Goal: Communication & Community: Answer question/provide support

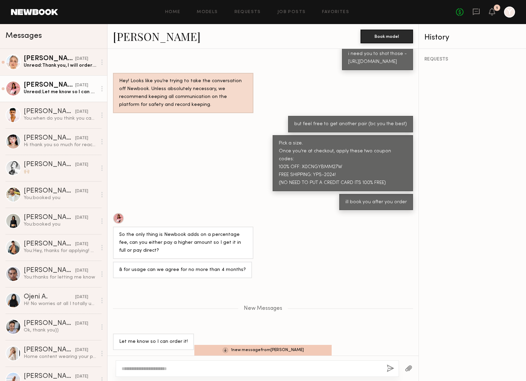
scroll to position [542, 0]
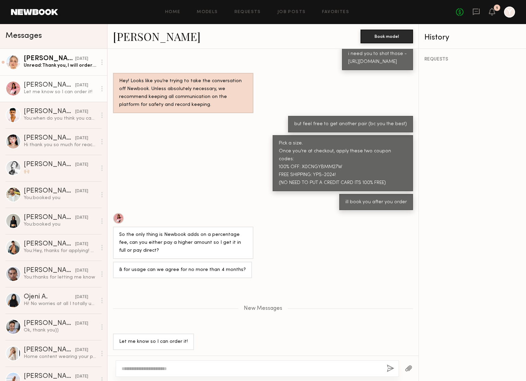
click at [39, 64] on div "Unread: Thank you, I will order it this week. I can start shooting next week" at bounding box center [60, 65] width 73 height 7
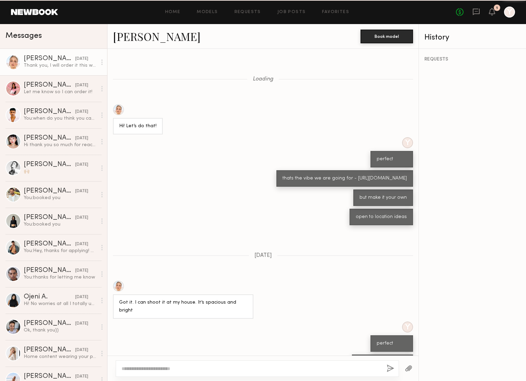
scroll to position [200, 0]
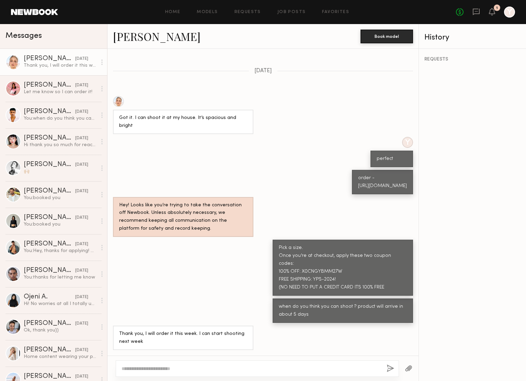
click at [261, 362] on div at bounding box center [257, 368] width 283 height 16
click at [254, 367] on textarea at bounding box center [252, 368] width 260 height 7
type textarea "*******"
click at [391, 369] on button "button" at bounding box center [391, 368] width 8 height 9
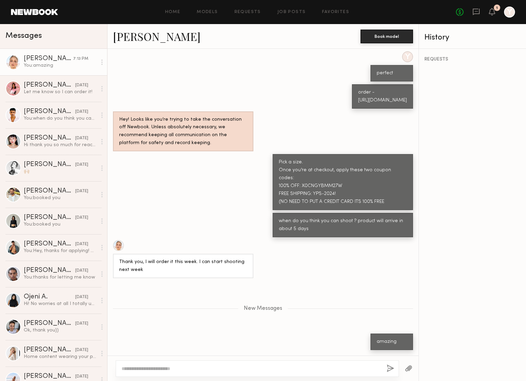
click at [387, 364] on button "button" at bounding box center [391, 368] width 8 height 9
click at [282, 370] on textarea at bounding box center [252, 368] width 260 height 7
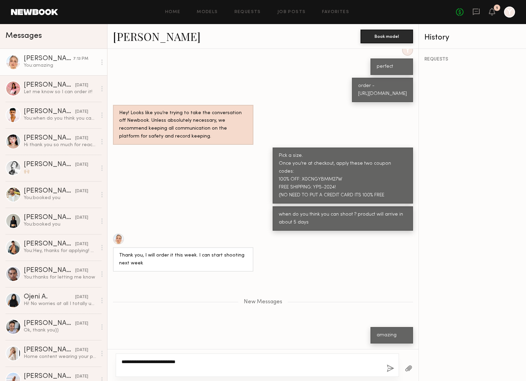
type textarea "**********"
click at [389, 371] on button "button" at bounding box center [391, 368] width 8 height 9
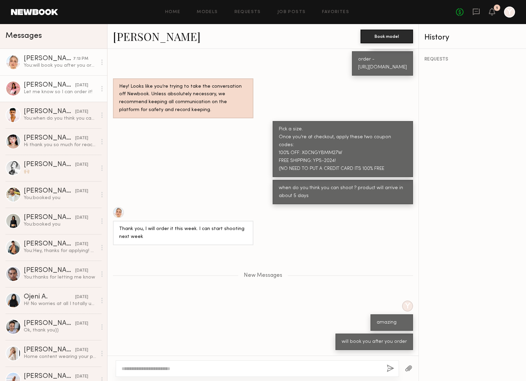
click at [64, 80] on link "Zohara E. yesterday Let me know so I can order it!" at bounding box center [53, 88] width 107 height 26
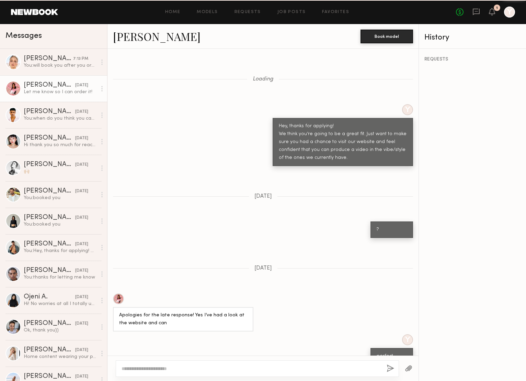
scroll to position [504, 0]
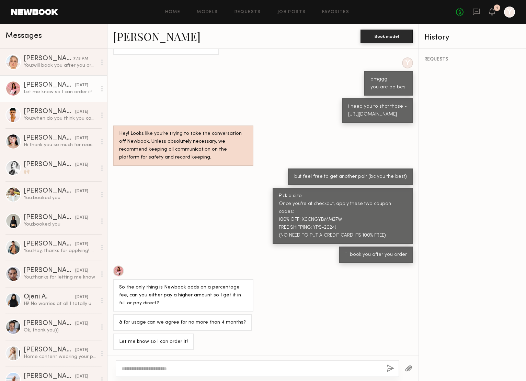
click at [130, 31] on link "Zohara E." at bounding box center [157, 36] width 88 height 15
click at [181, 365] on div at bounding box center [252, 368] width 260 height 7
click at [181, 366] on textarea at bounding box center [252, 368] width 260 height 7
click at [128, 34] on link "Zohara E." at bounding box center [157, 36] width 88 height 15
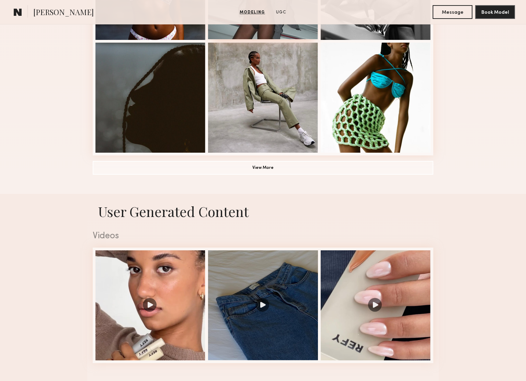
scroll to position [501, 0]
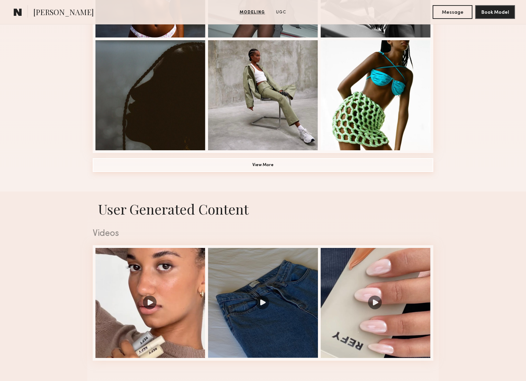
click at [257, 166] on button "View More" at bounding box center [263, 165] width 341 height 14
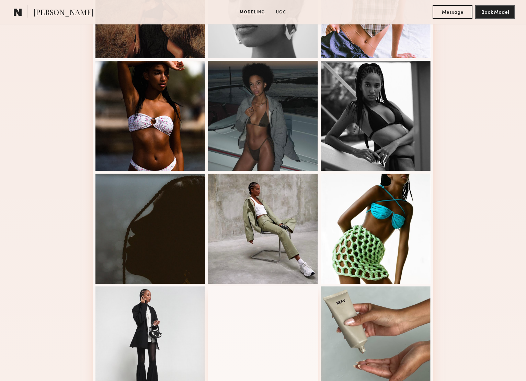
scroll to position [273, 0]
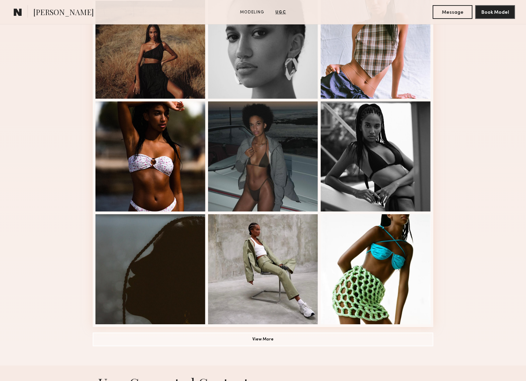
scroll to position [178, 0]
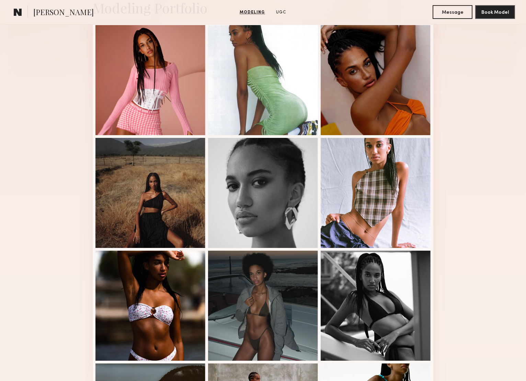
click at [48, 14] on span "[PERSON_NAME]" at bounding box center [63, 13] width 60 height 12
click at [450, 10] on button "Message" at bounding box center [453, 12] width 40 height 14
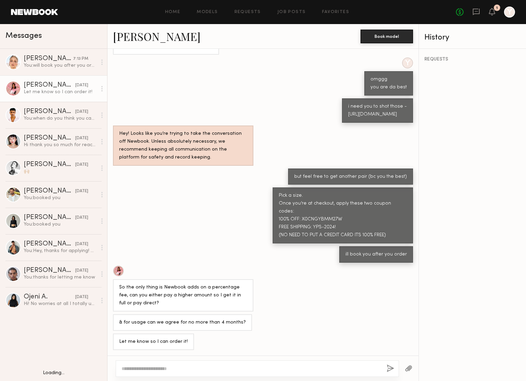
scroll to position [99, 0]
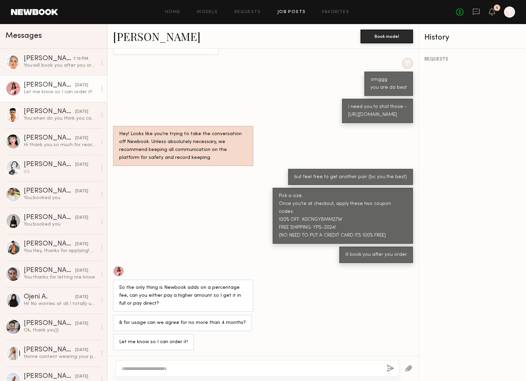
click at [292, 12] on link "Job Posts" at bounding box center [292, 12] width 29 height 4
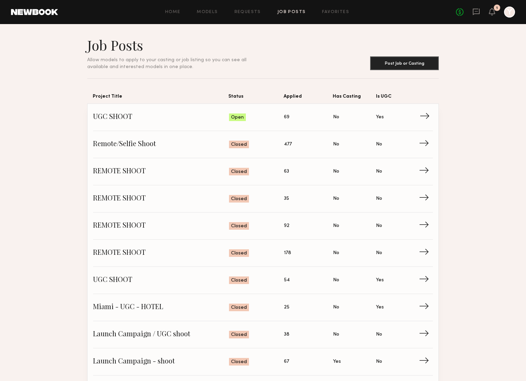
click at [110, 115] on span "UGC SHOOT" at bounding box center [161, 117] width 136 height 10
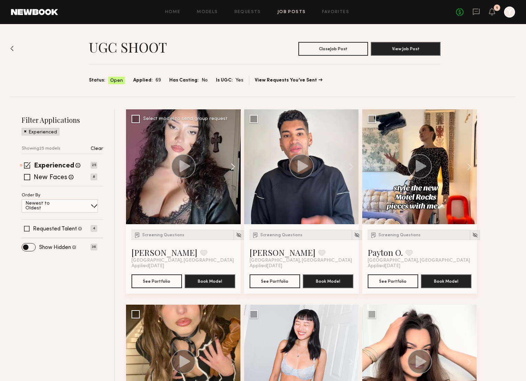
click at [229, 169] on button at bounding box center [230, 166] width 22 height 115
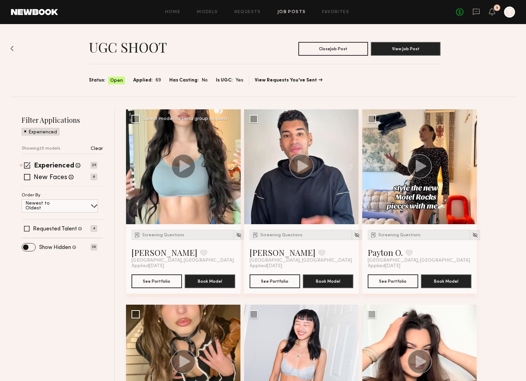
click at [229, 169] on button at bounding box center [230, 166] width 22 height 115
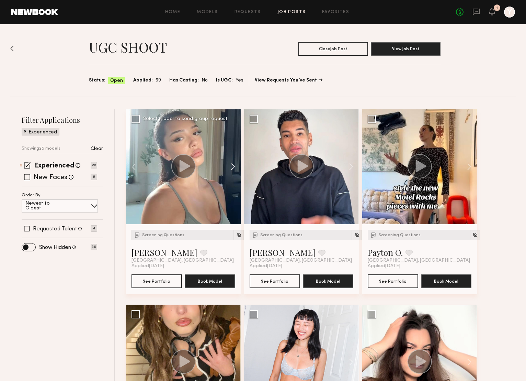
click at [229, 169] on button at bounding box center [230, 166] width 22 height 115
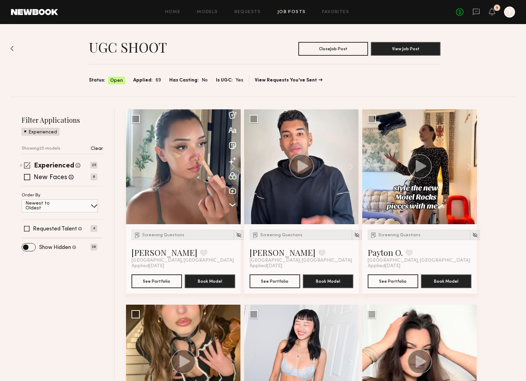
click at [28, 165] on span at bounding box center [27, 165] width 7 height 7
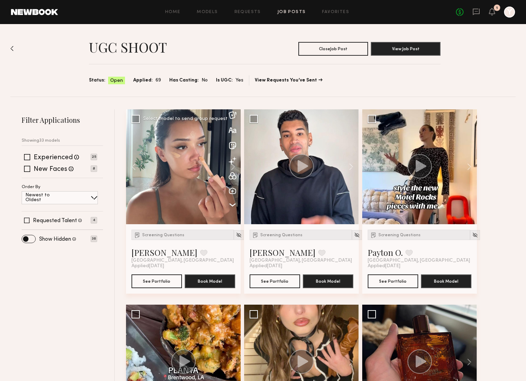
click at [191, 191] on div at bounding box center [183, 166] width 115 height 115
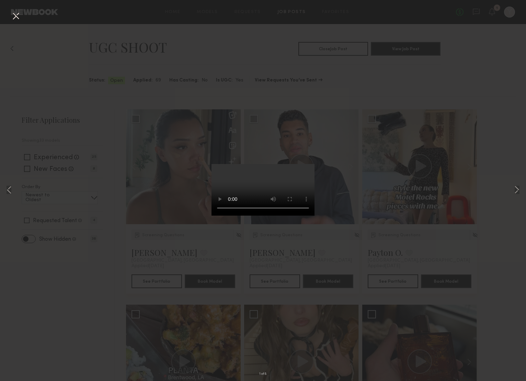
click at [97, 273] on div "1 of 8" at bounding box center [263, 190] width 526 height 381
click at [218, 51] on div "1 of 8" at bounding box center [263, 190] width 526 height 381
click at [82, 88] on div "1 of 8" at bounding box center [263, 190] width 526 height 381
click at [15, 15] on button at bounding box center [15, 16] width 11 height 12
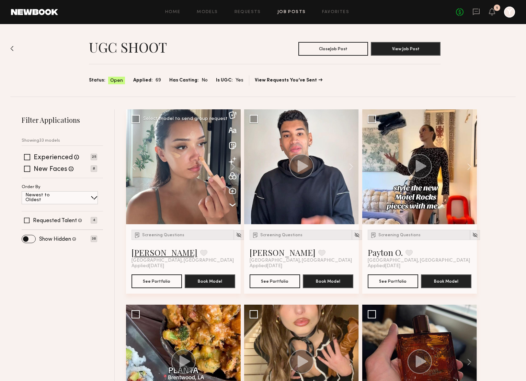
click at [154, 255] on link "Dominique L." at bounding box center [165, 252] width 66 height 11
click at [470, 166] on button at bounding box center [466, 166] width 22 height 115
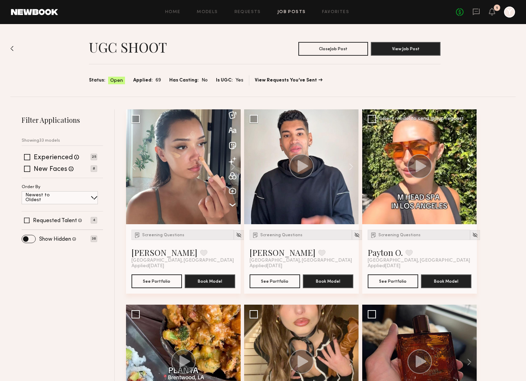
click at [470, 166] on button at bounding box center [466, 166] width 22 height 115
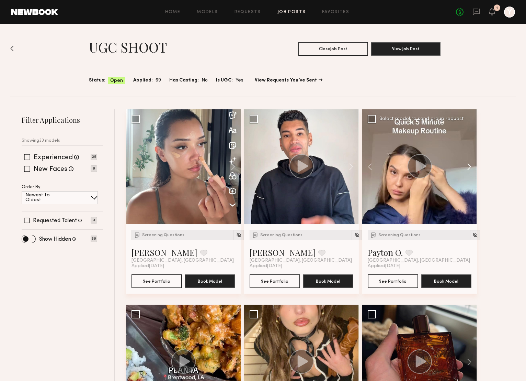
click at [470, 166] on button at bounding box center [466, 166] width 22 height 115
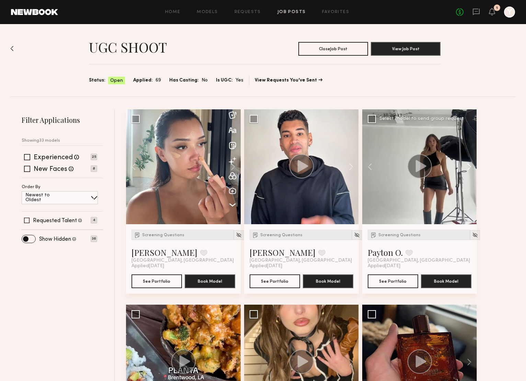
click at [470, 166] on button at bounding box center [466, 166] width 22 height 115
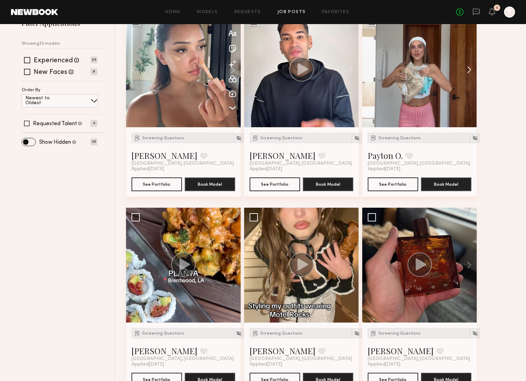
scroll to position [102, 0]
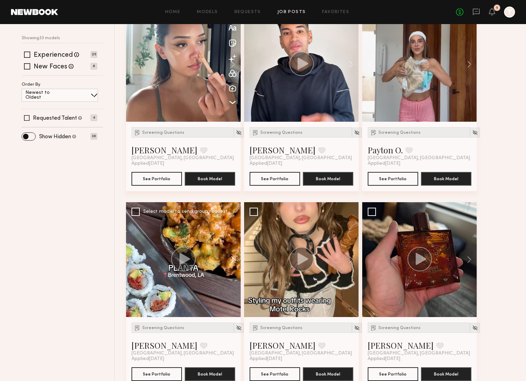
click at [232, 257] on button at bounding box center [230, 259] width 22 height 115
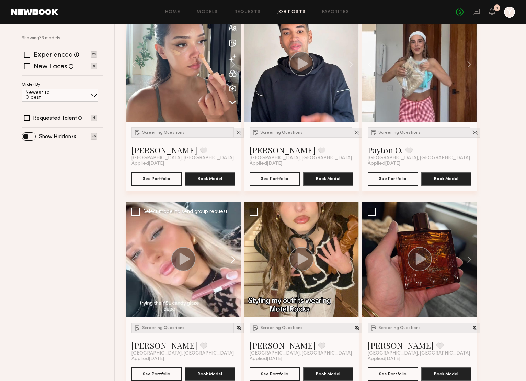
click at [232, 257] on button at bounding box center [230, 259] width 22 height 115
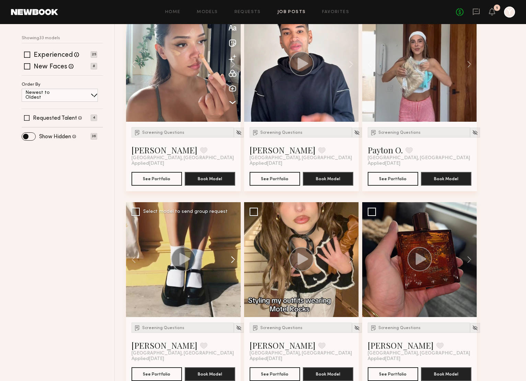
click at [232, 257] on button at bounding box center [230, 259] width 22 height 115
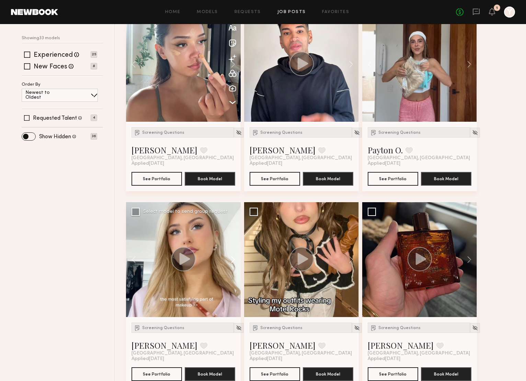
click at [232, 257] on button at bounding box center [230, 259] width 22 height 115
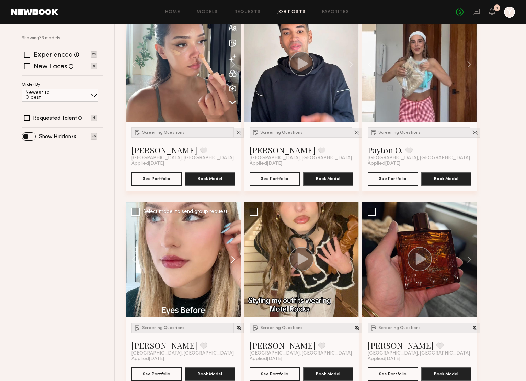
click at [232, 257] on button at bounding box center [230, 259] width 22 height 115
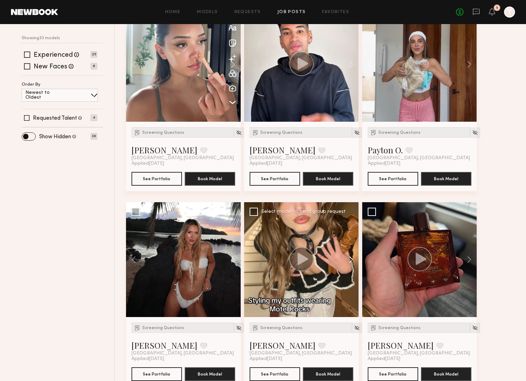
click at [350, 258] on button at bounding box center [348, 259] width 22 height 115
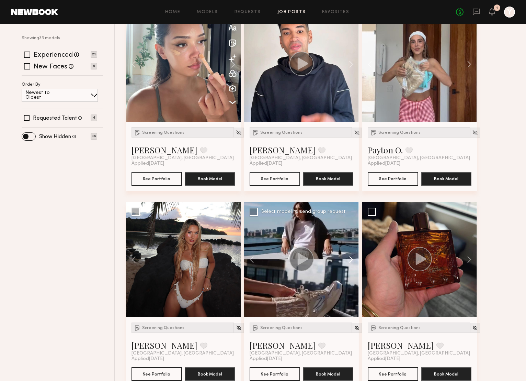
click at [350, 258] on button at bounding box center [348, 259] width 22 height 115
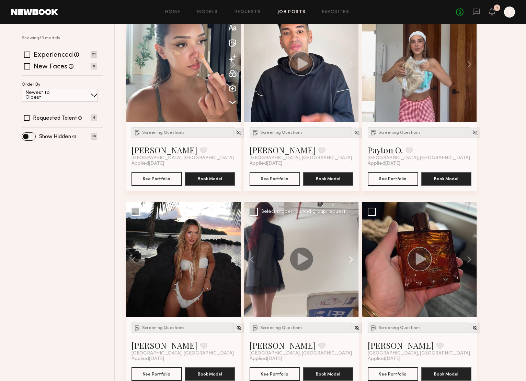
click at [350, 258] on button at bounding box center [348, 259] width 22 height 115
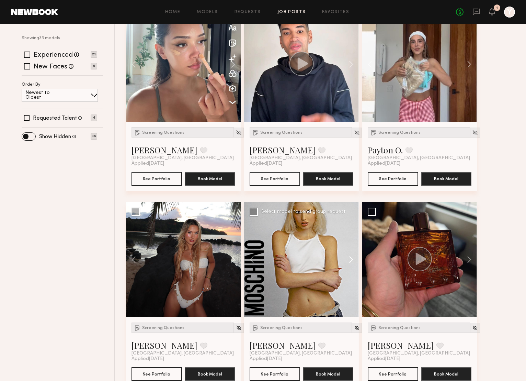
click at [350, 258] on button at bounding box center [348, 259] width 22 height 115
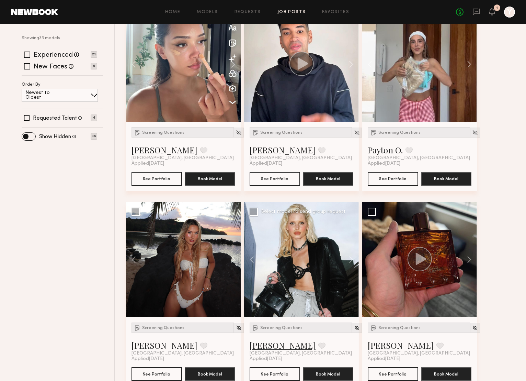
click at [255, 343] on link "[PERSON_NAME]" at bounding box center [283, 344] width 66 height 11
click at [479, 15] on link at bounding box center [477, 12] width 8 height 9
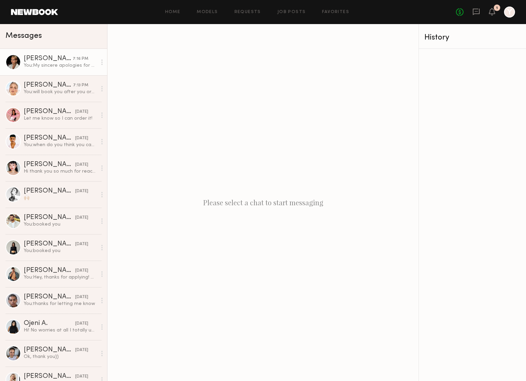
click at [78, 62] on div "You: My sincere apologies for my outrageously late response! Would you still li…" at bounding box center [60, 65] width 73 height 7
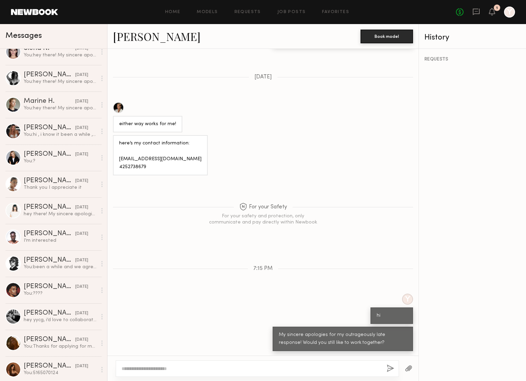
scroll to position [408, 0]
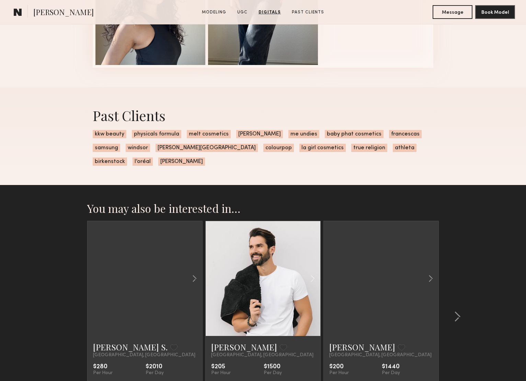
scroll to position [1317, 0]
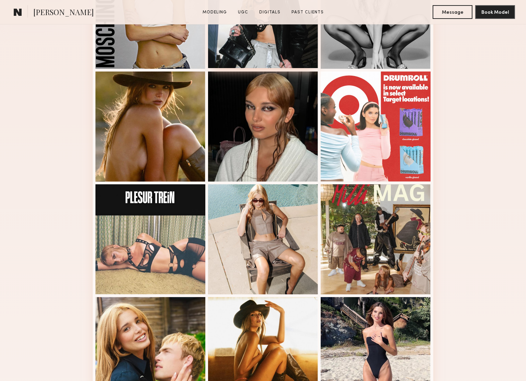
scroll to position [461, 0]
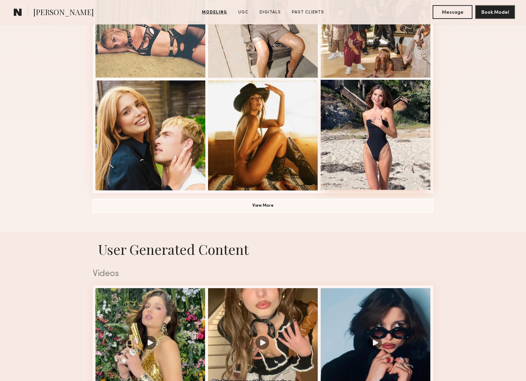
click at [407, 146] on div at bounding box center [376, 135] width 110 height 110
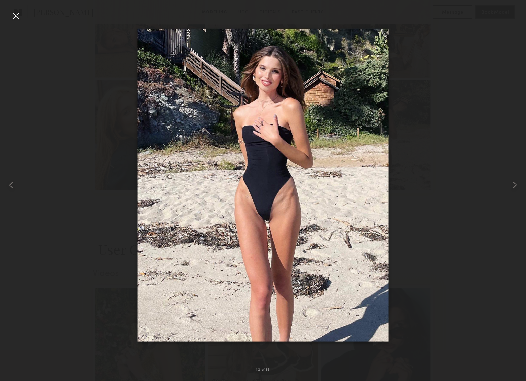
click at [15, 11] on div at bounding box center [15, 15] width 11 height 11
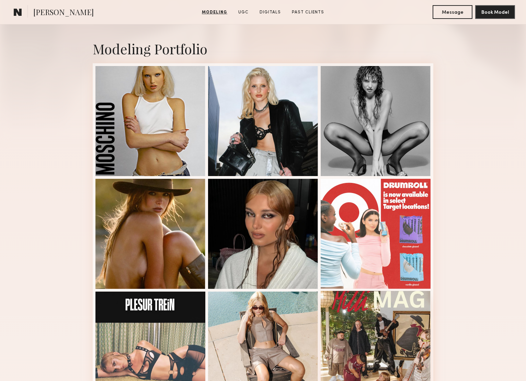
scroll to position [0, 0]
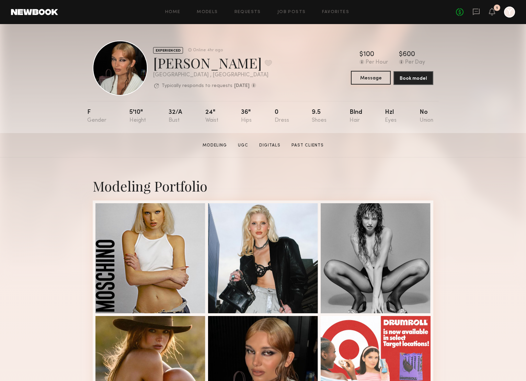
click at [372, 73] on button "Message" at bounding box center [371, 78] width 40 height 14
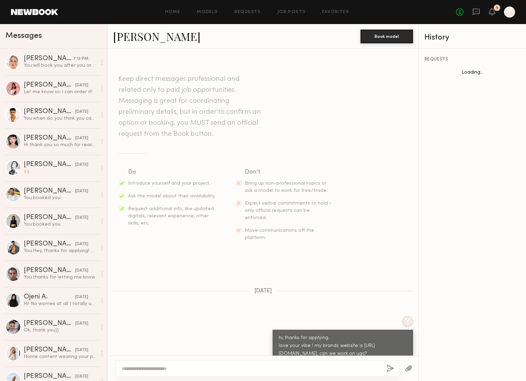
scroll to position [445, 0]
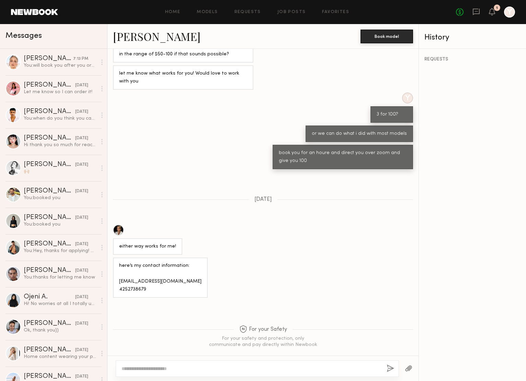
click at [273, 371] on textarea at bounding box center [252, 368] width 260 height 7
type textarea "**"
click at [390, 367] on button "button" at bounding box center [391, 368] width 8 height 9
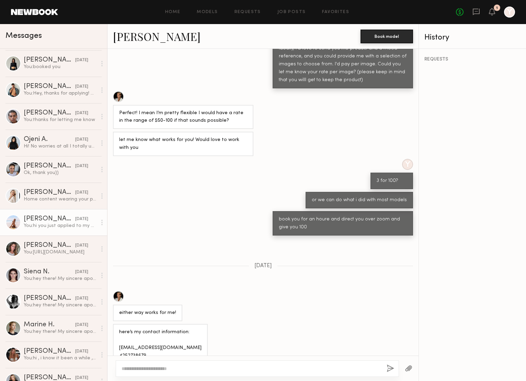
scroll to position [203, 0]
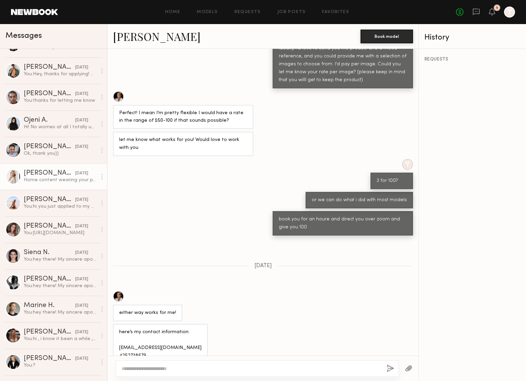
click at [58, 178] on div "Home content wearing your product UGC style" at bounding box center [60, 180] width 73 height 7
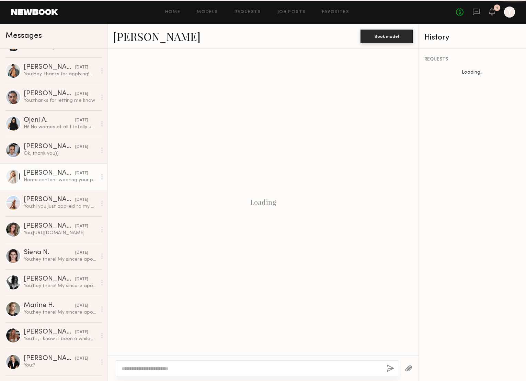
scroll to position [176, 0]
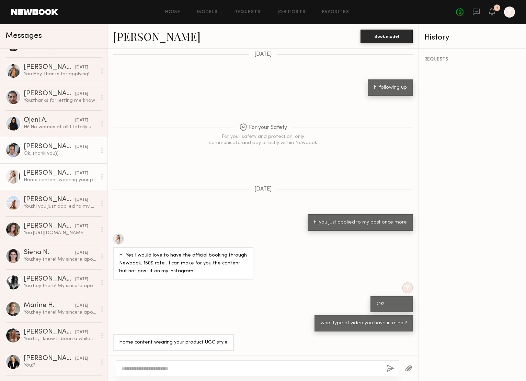
click at [58, 155] on div "Ok, thank you))" at bounding box center [60, 153] width 73 height 7
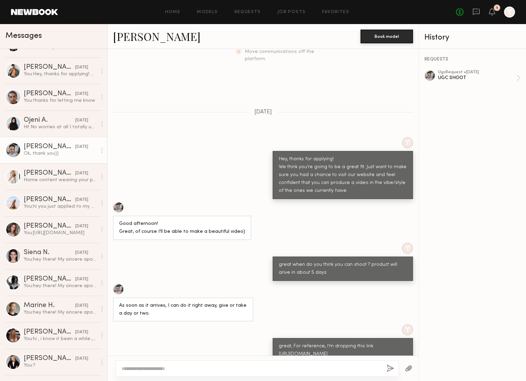
scroll to position [176, 0]
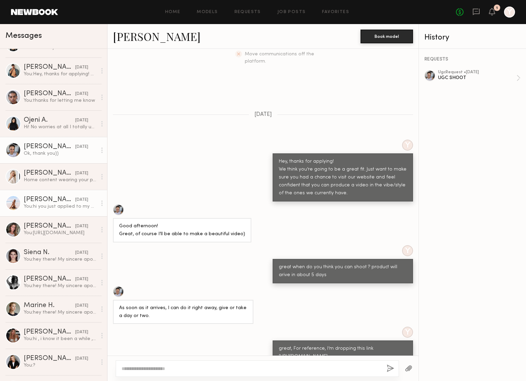
click at [51, 202] on div "Elena J." at bounding box center [50, 199] width 52 height 7
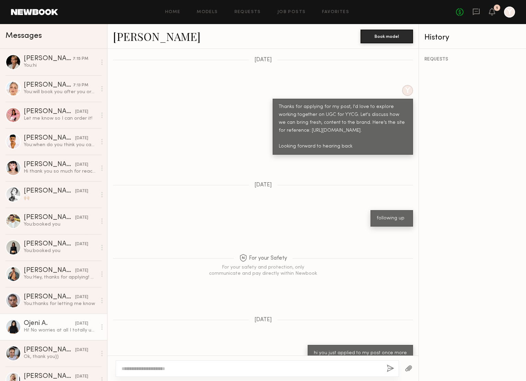
click at [75, 326] on div "08/21/2025" at bounding box center [81, 323] width 13 height 7
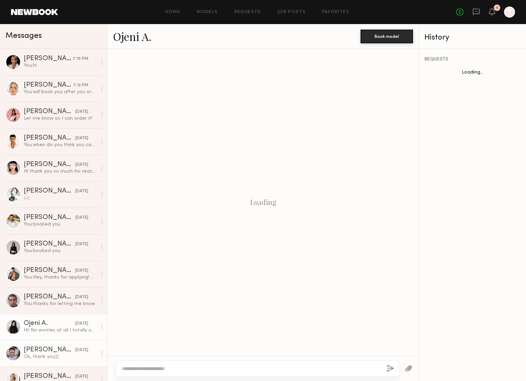
click at [31, 357] on div "Ok, thank you))" at bounding box center [60, 356] width 73 height 7
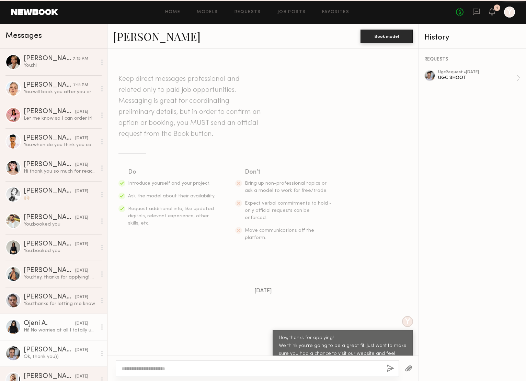
scroll to position [559, 0]
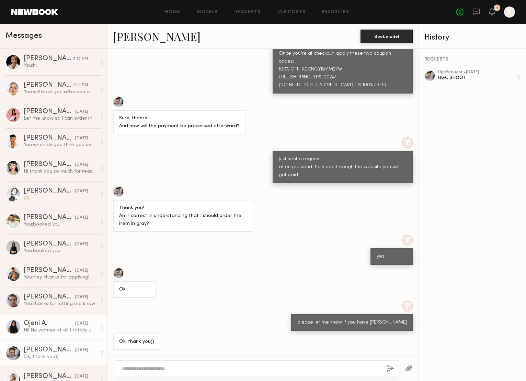
click at [38, 330] on div "Hi! No worries at all I totally understand :) yes I’m still open to working tog…" at bounding box center [60, 330] width 73 height 7
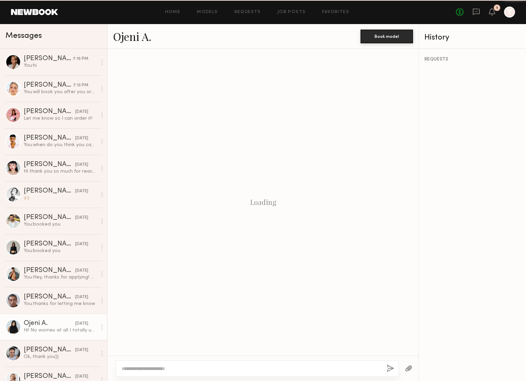
scroll to position [662, 0]
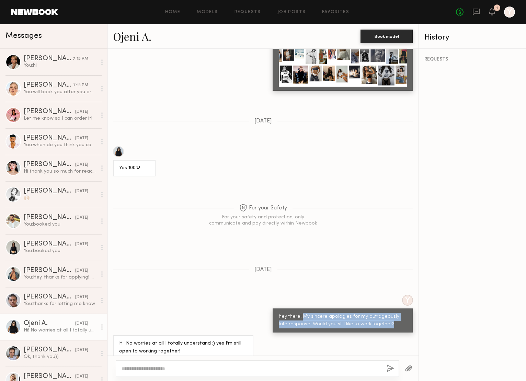
drag, startPoint x: 301, startPoint y: 305, endPoint x: 397, endPoint y: 317, distance: 95.9
click at [397, 317] on div "hey there! My sincere apologies for my outrageously late response! Would you st…" at bounding box center [343, 321] width 128 height 16
copy div "My sincere apologies for my outrageously late response! Would you still like to…"
click at [49, 62] on div "You: hi" at bounding box center [60, 65] width 73 height 7
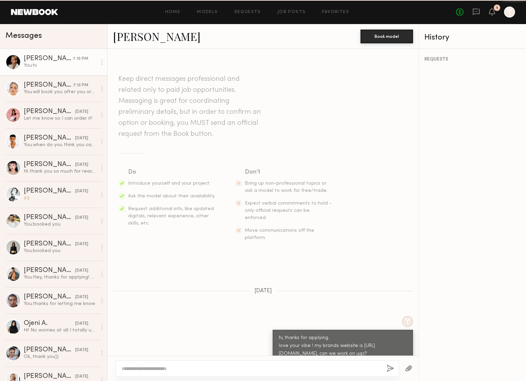
scroll to position [517, 0]
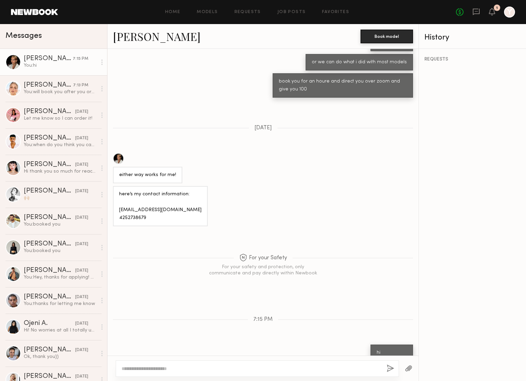
click at [176, 366] on textarea at bounding box center [252, 368] width 260 height 7
type textarea "**********"
click at [389, 366] on button "button" at bounding box center [391, 368] width 8 height 9
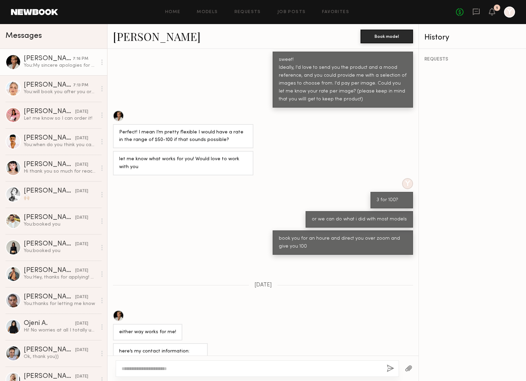
scroll to position [0, 0]
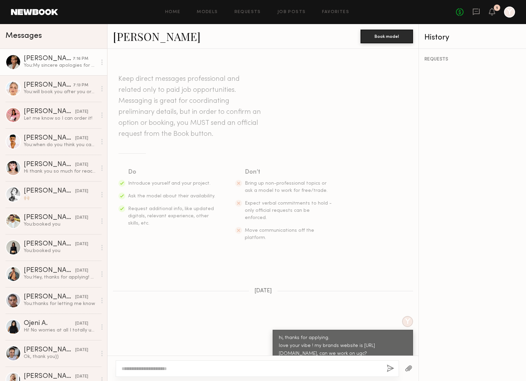
click at [133, 41] on link "Bianca A." at bounding box center [157, 36] width 88 height 15
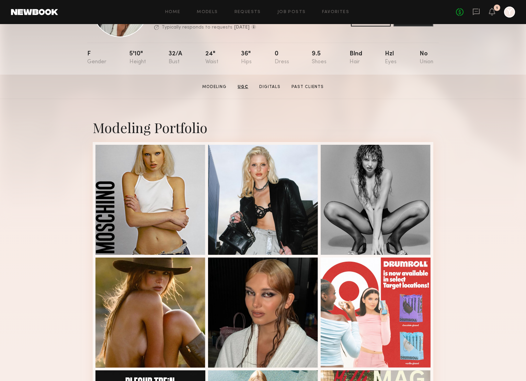
scroll to position [45, 0]
